Goal: Task Accomplishment & Management: Manage account settings

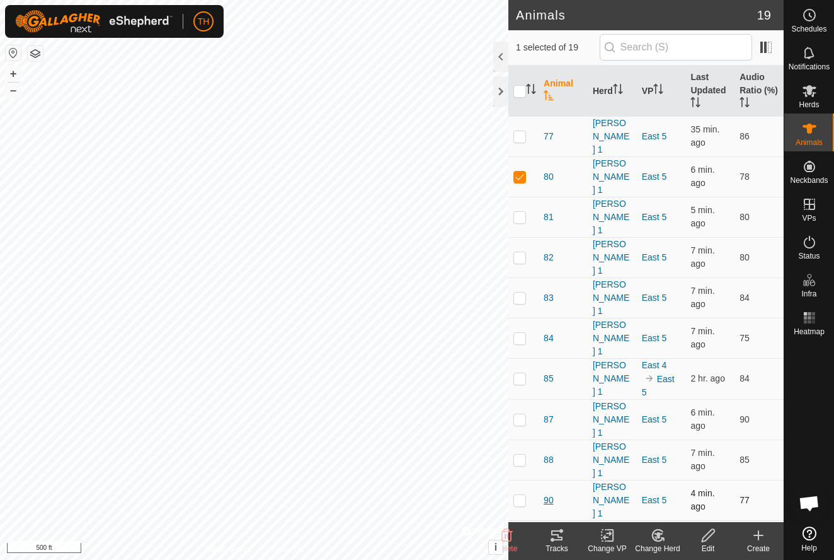
click at [547, 493] on span "90" at bounding box center [549, 499] width 10 height 13
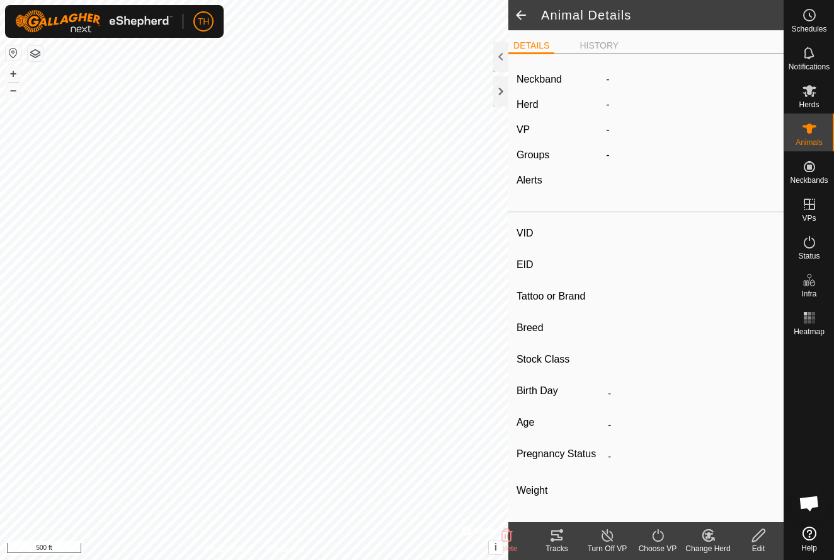
type input "90"
type input "-"
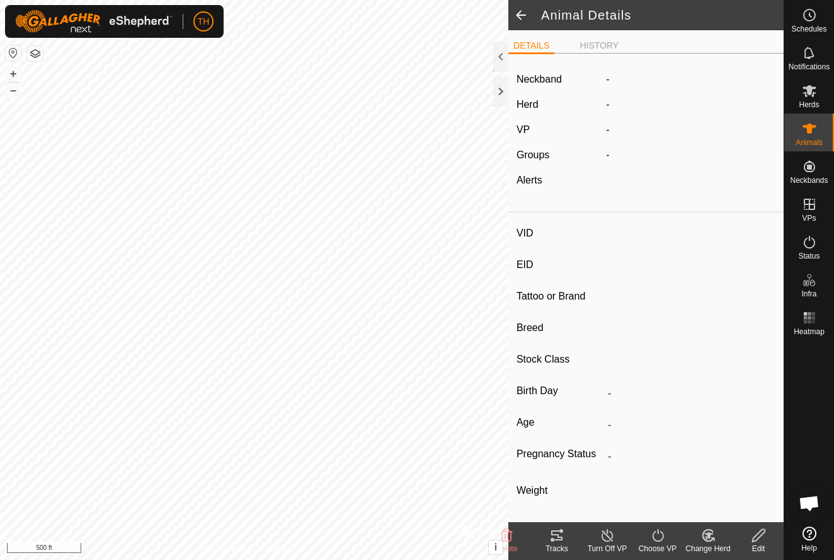
type input "0 kg"
type input "-"
click at [595, 44] on li "HISTORY" at bounding box center [599, 46] width 49 height 15
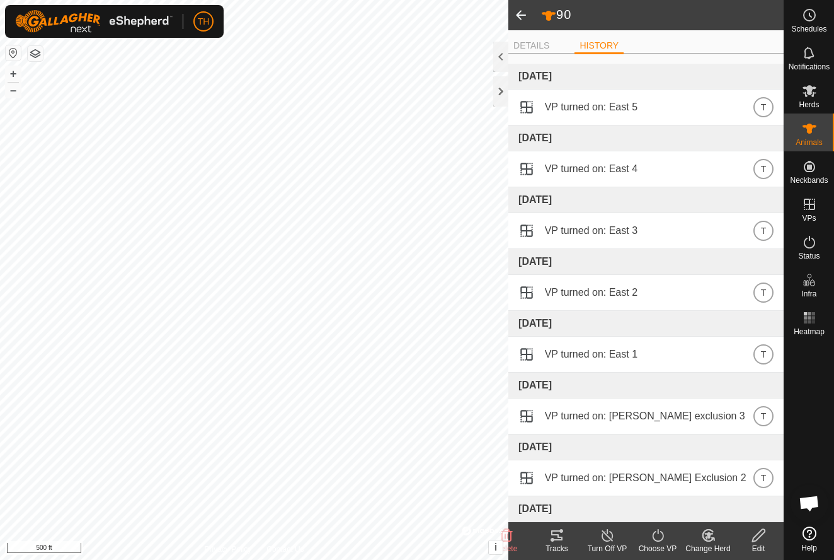
click at [521, 14] on span at bounding box center [521, 15] width 25 height 30
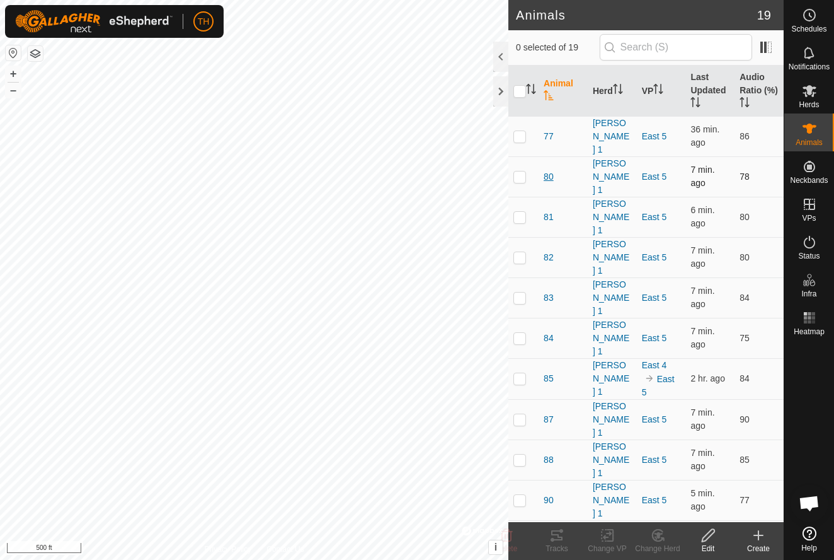
click at [548, 170] on span "80" at bounding box center [549, 176] width 10 height 13
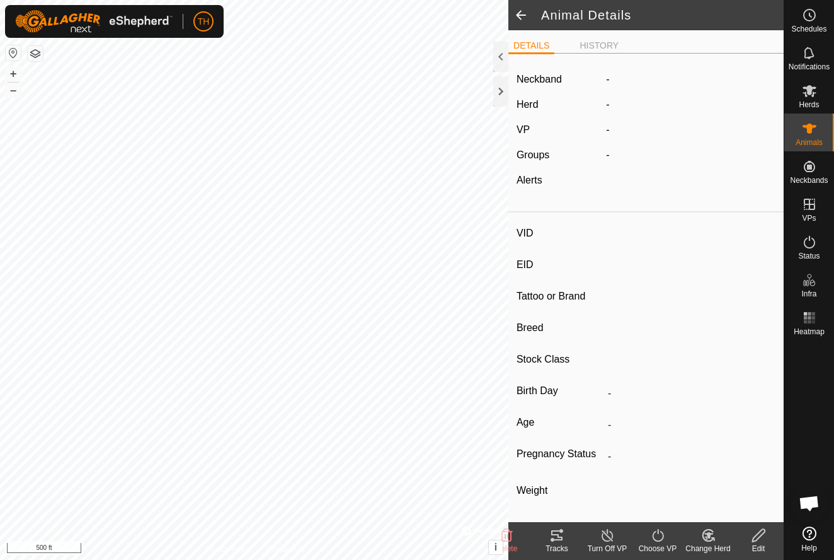
type input "80"
type input "-"
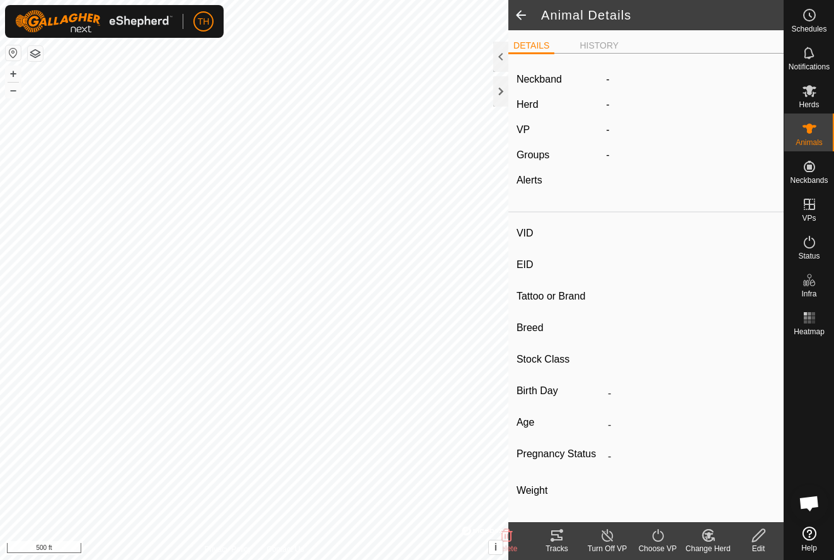
type input "0 kg"
type input "-"
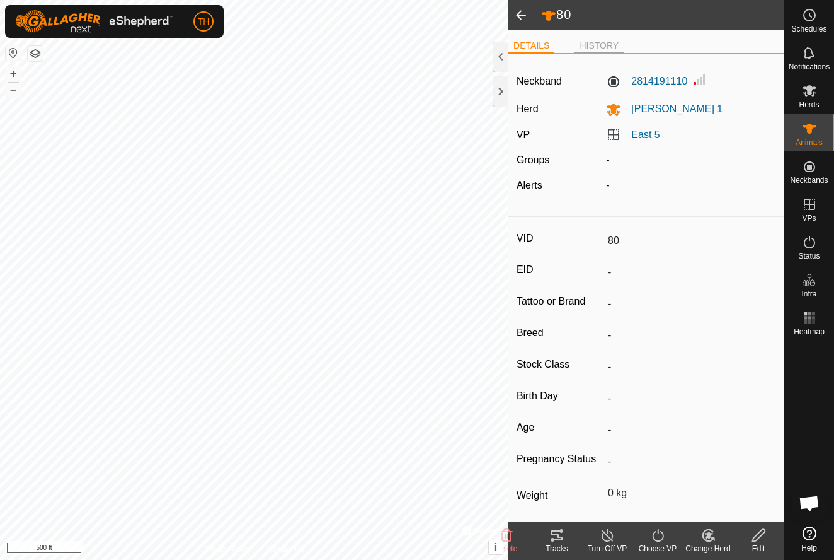
click at [597, 42] on li "HISTORY" at bounding box center [599, 46] width 49 height 15
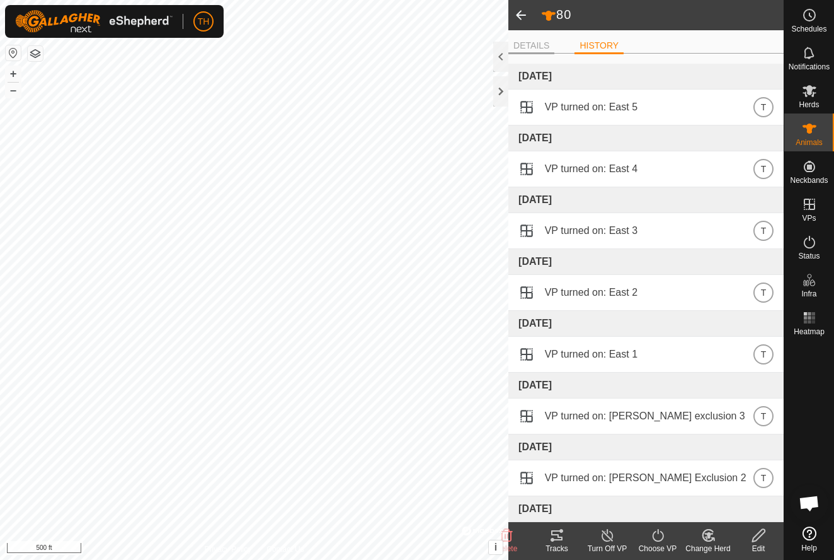
click at [534, 41] on li "DETAILS" at bounding box center [532, 46] width 46 height 15
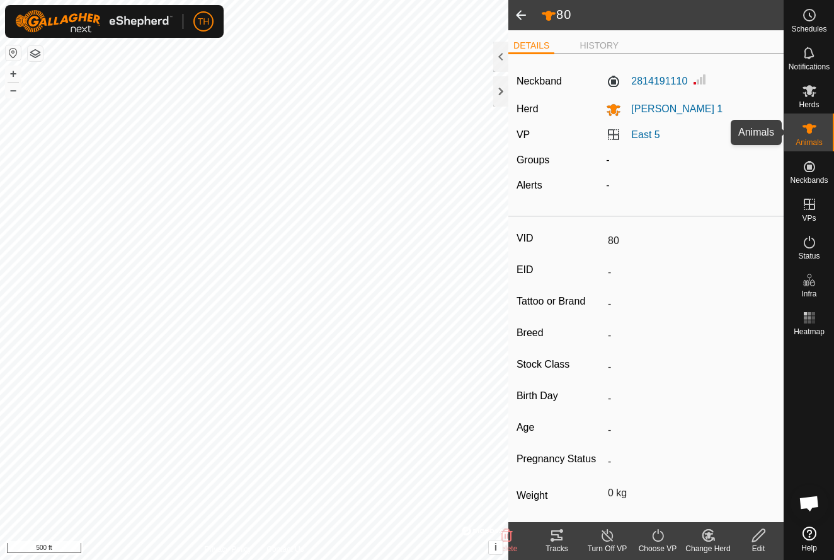
click at [812, 129] on icon at bounding box center [809, 128] width 15 height 15
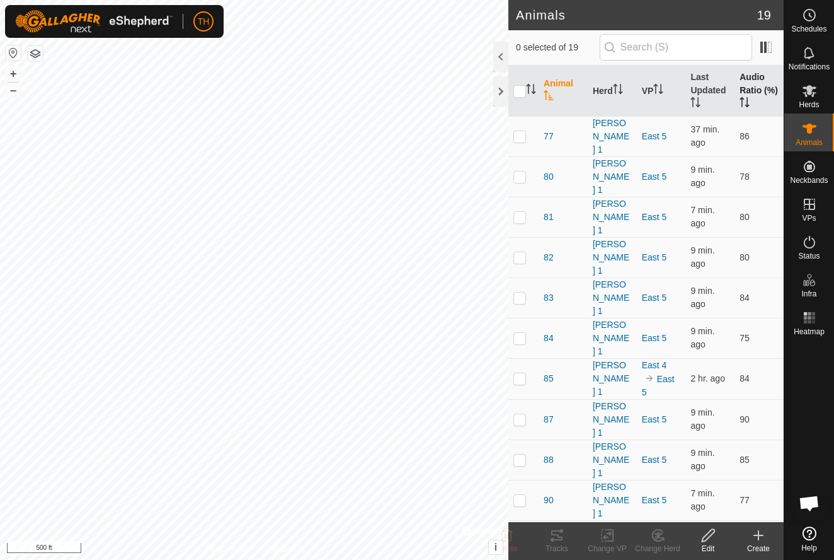
click at [754, 72] on th "Audio Ratio (%)" at bounding box center [759, 91] width 49 height 51
click at [548, 251] on span "80" at bounding box center [549, 257] width 10 height 13
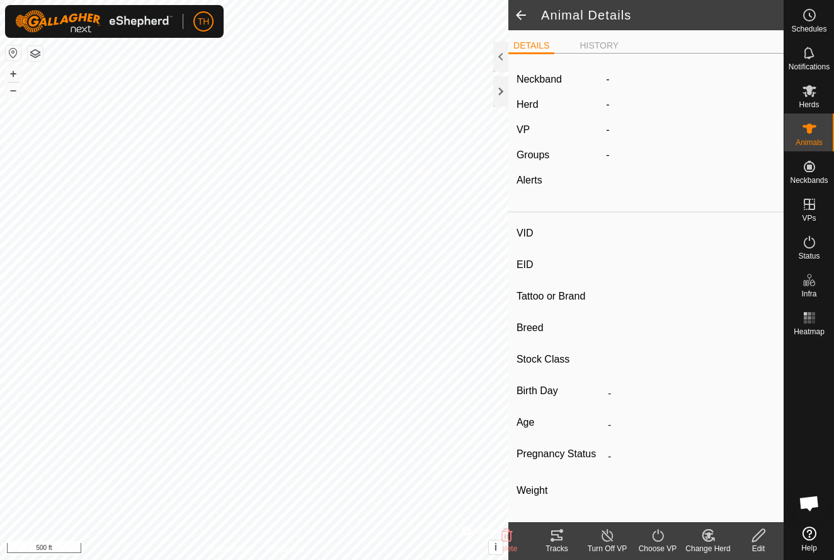
type input "80"
type input "-"
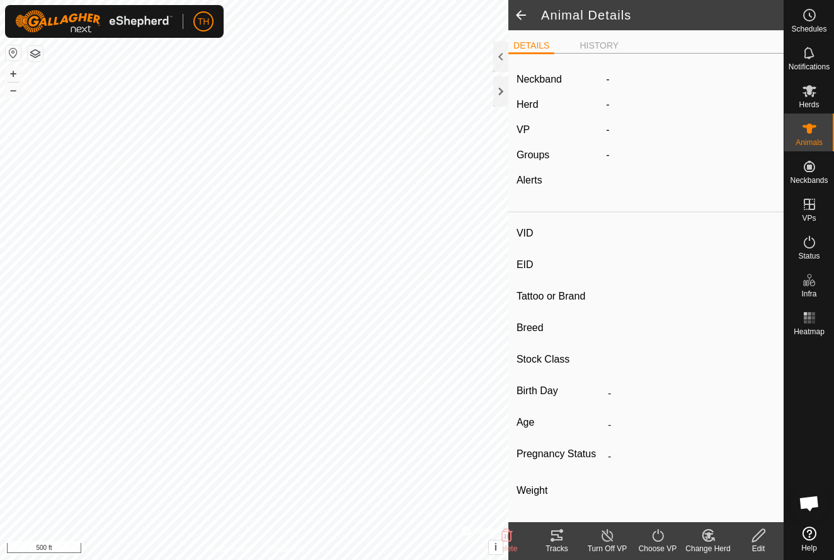
type input "0 kg"
type input "-"
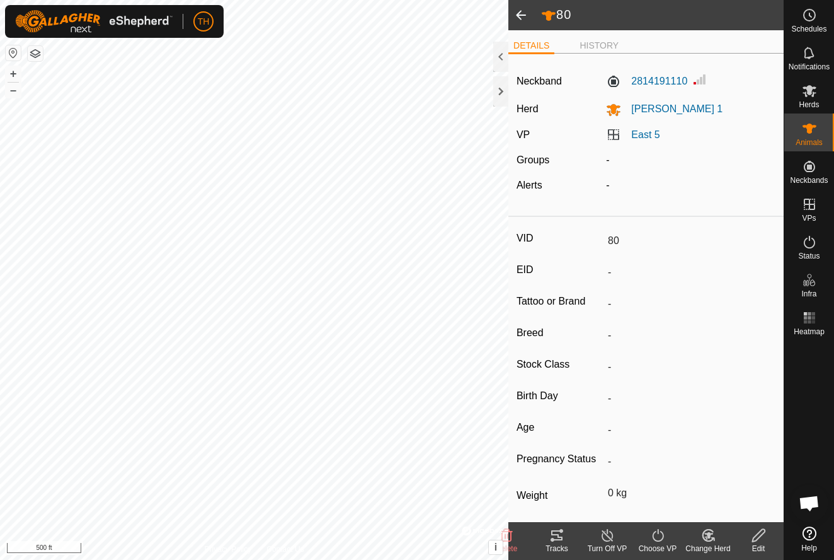
click at [560, 541] on icon at bounding box center [557, 534] width 15 height 15
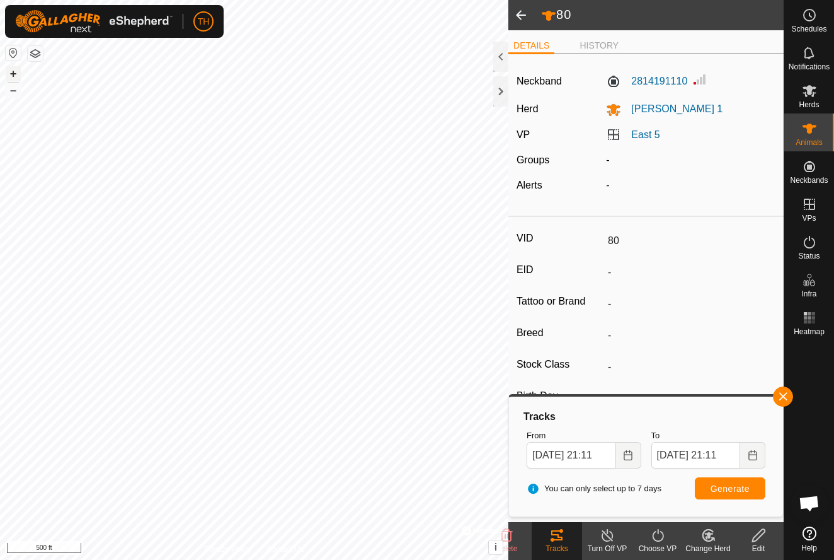
click at [13, 74] on button "+" at bounding box center [13, 73] width 15 height 15
